Goal: Information Seeking & Learning: Learn about a topic

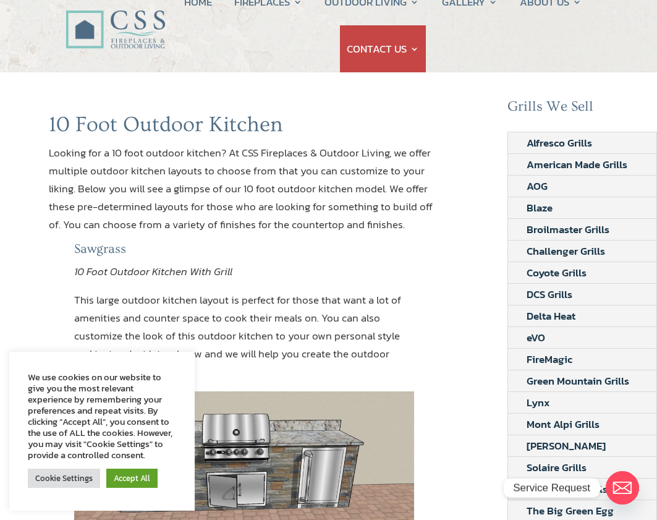
scroll to position [124, 0]
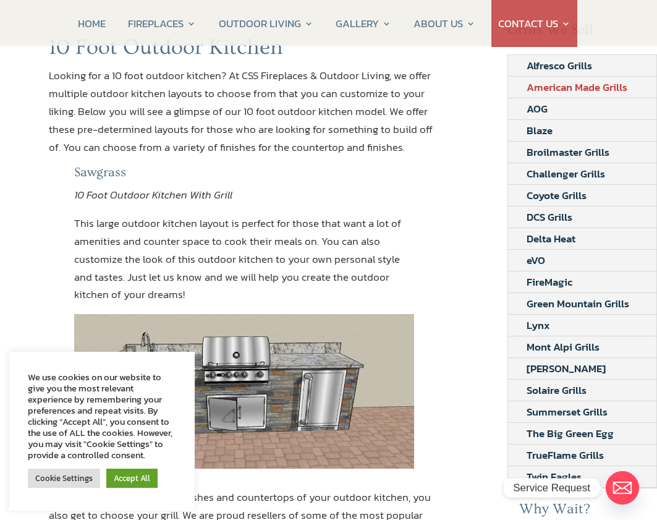
click at [559, 90] on link "American Made Grills" at bounding box center [577, 87] width 138 height 21
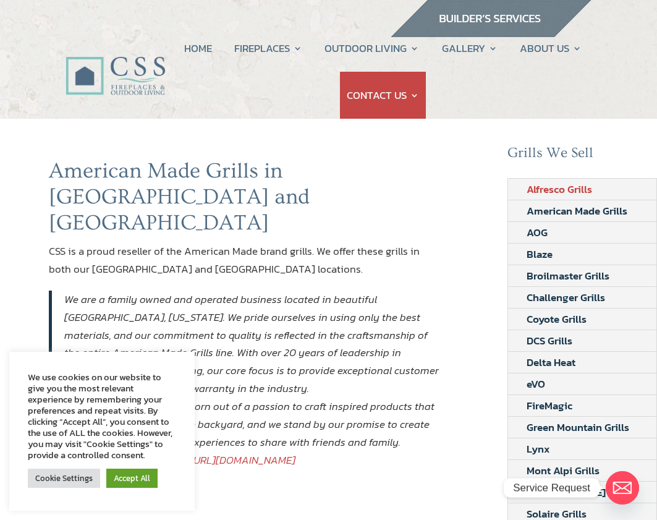
click at [550, 186] on link "Alfresco Grills" at bounding box center [559, 189] width 103 height 21
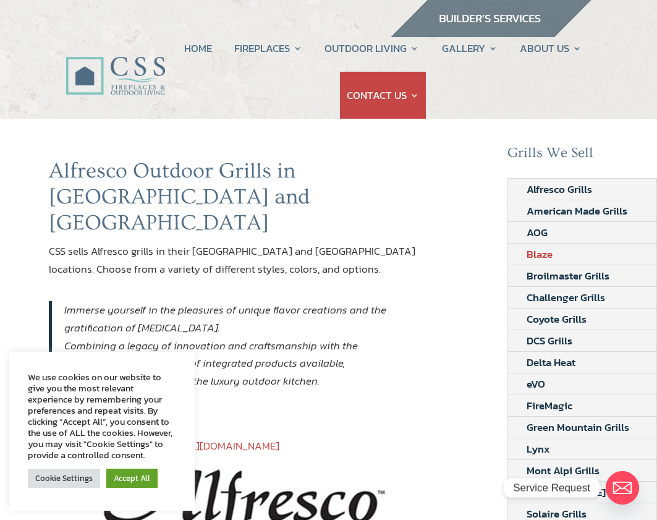
click at [545, 251] on link "Blaze" at bounding box center [539, 253] width 63 height 21
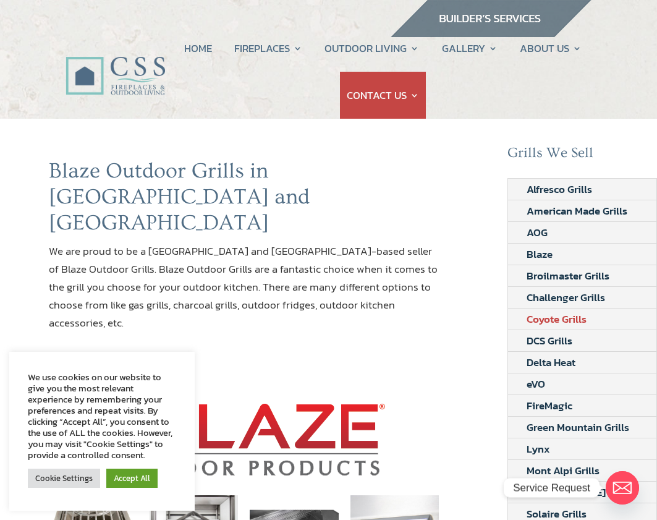
click at [576, 319] on link "Coyote Grills" at bounding box center [556, 318] width 97 height 21
